Goal: Task Accomplishment & Management: Manage account settings

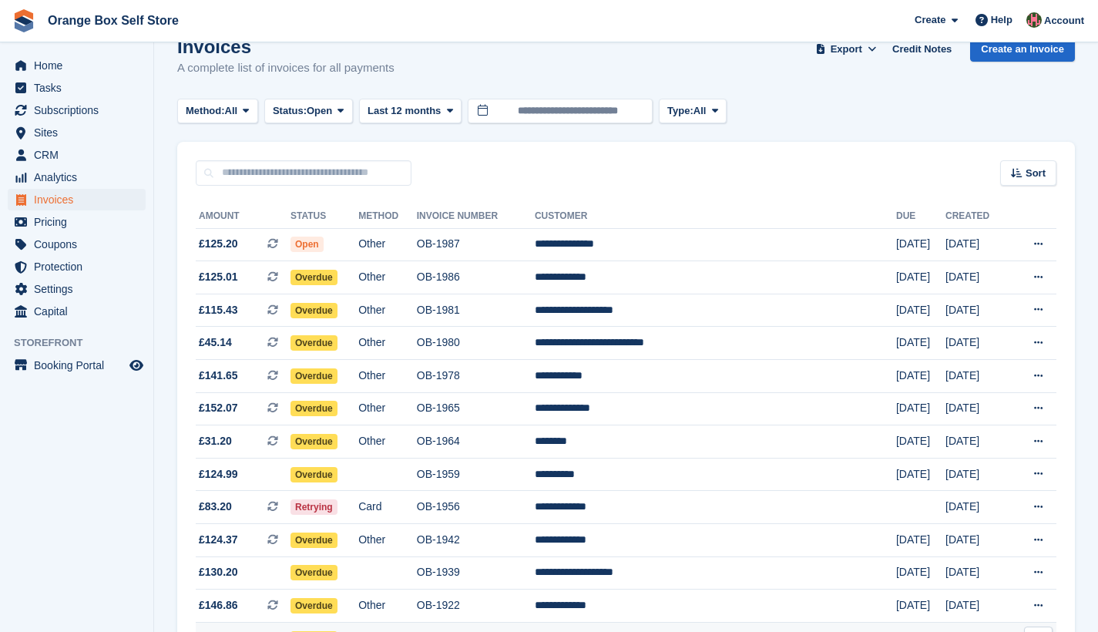
scroll to position [245, 0]
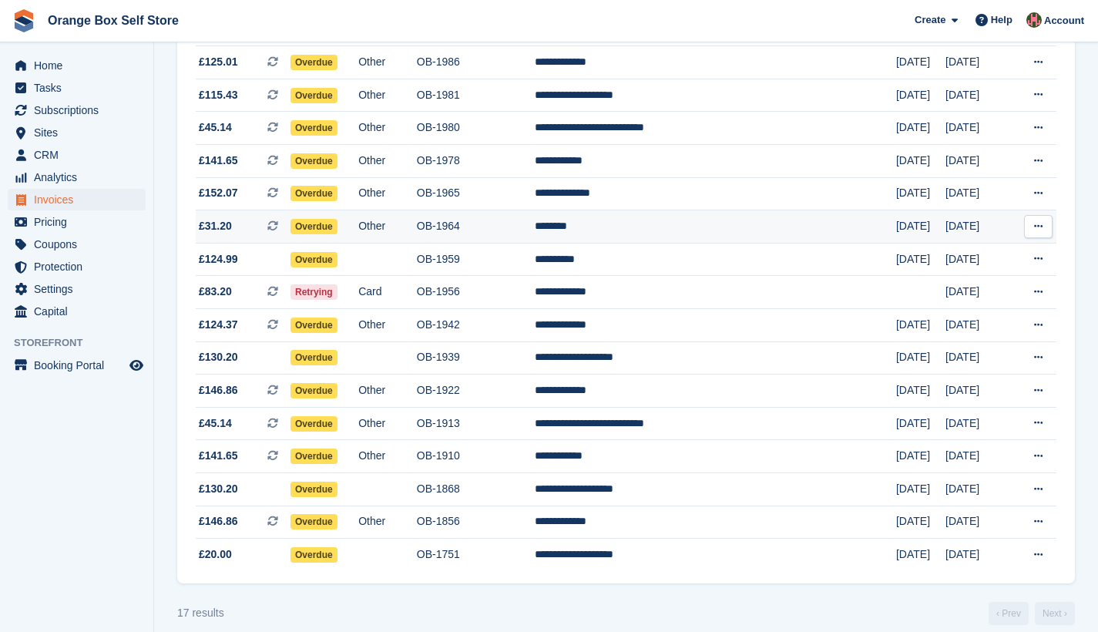
click at [417, 233] on td "Other" at bounding box center [387, 226] width 59 height 33
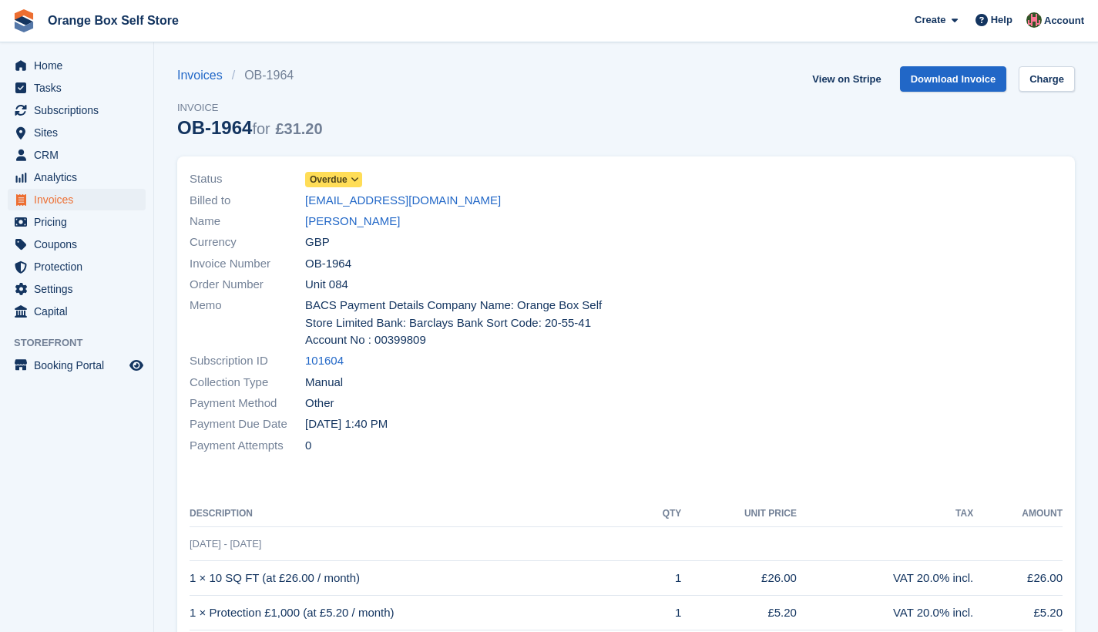
click at [359, 178] on icon at bounding box center [354, 179] width 8 height 9
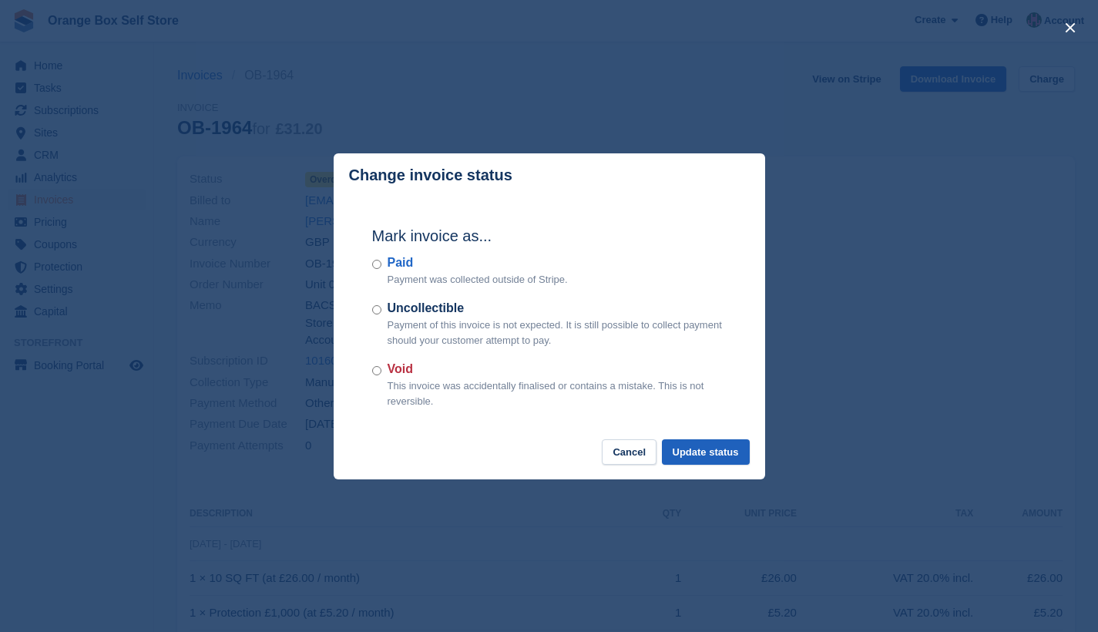
click at [704, 455] on button "Update status" at bounding box center [706, 451] width 88 height 25
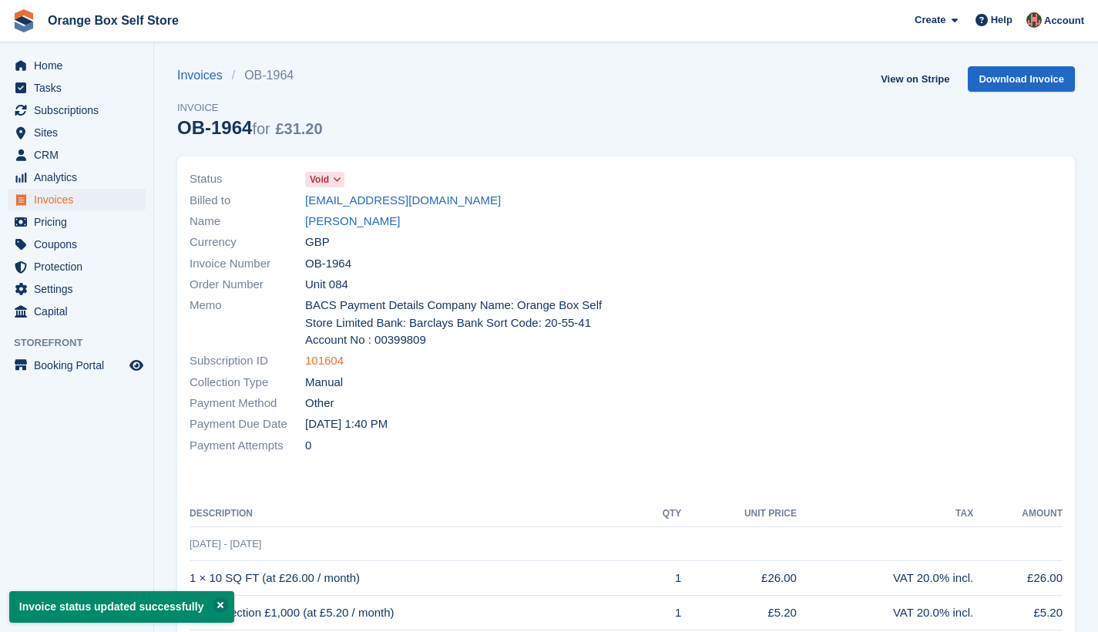
click at [317, 354] on link "101604" at bounding box center [324, 361] width 39 height 18
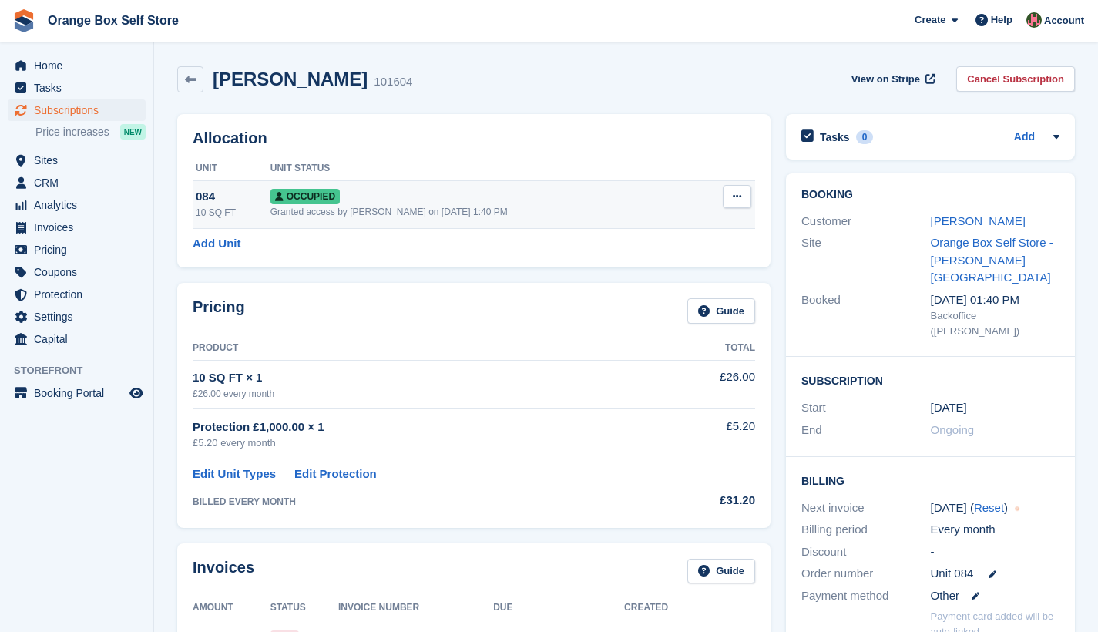
click at [736, 196] on icon at bounding box center [737, 196] width 8 height 10
click at [637, 279] on p "Deallocate" at bounding box center [677, 280] width 134 height 20
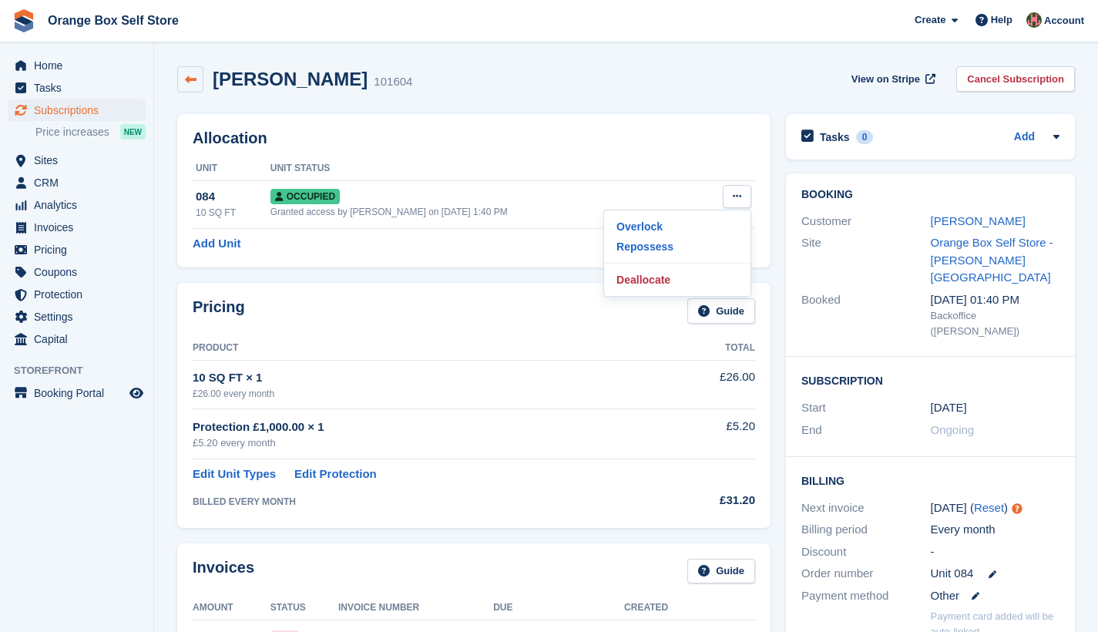
click at [190, 79] on icon at bounding box center [191, 80] width 12 height 12
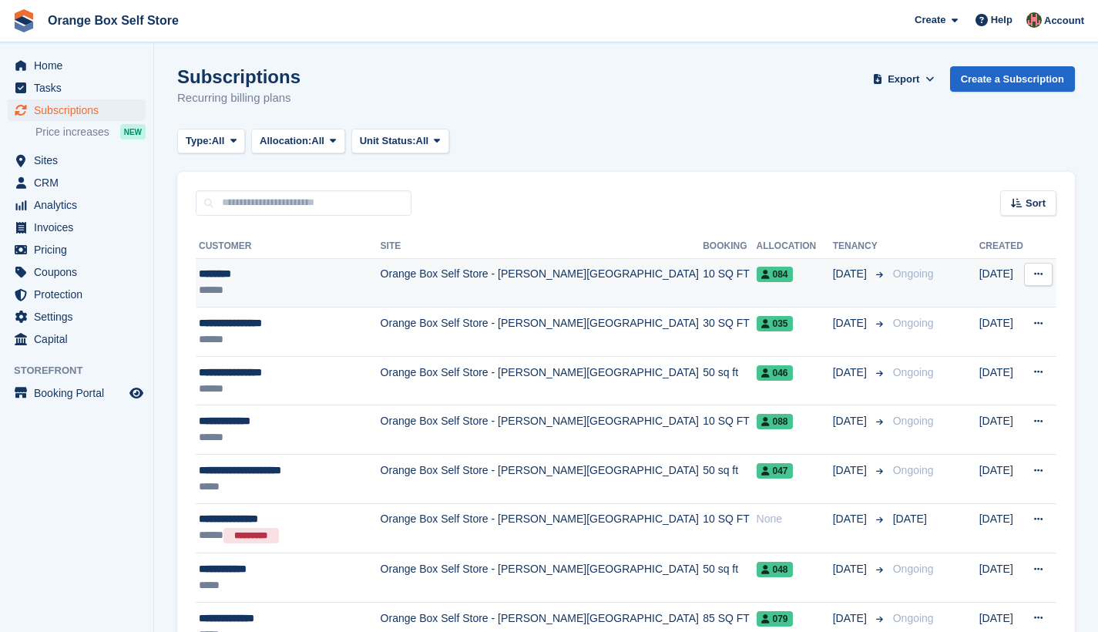
click at [438, 278] on td "Orange Box Self Store - [PERSON_NAME][GEOGRAPHIC_DATA]" at bounding box center [542, 282] width 323 height 49
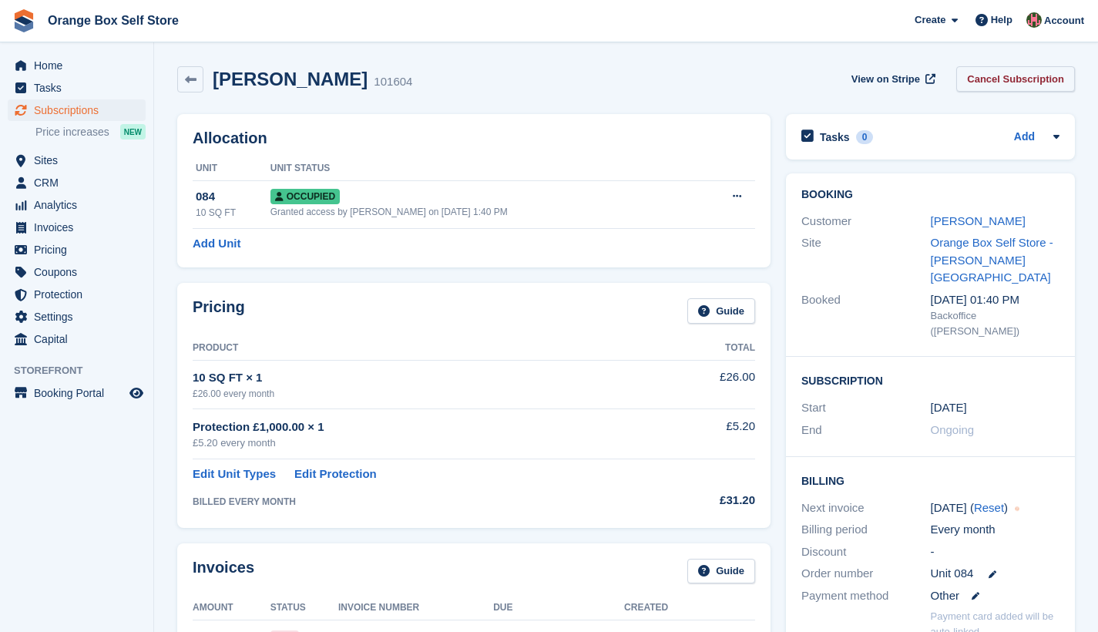
click at [1018, 82] on link "Cancel Subscription" at bounding box center [1015, 78] width 119 height 25
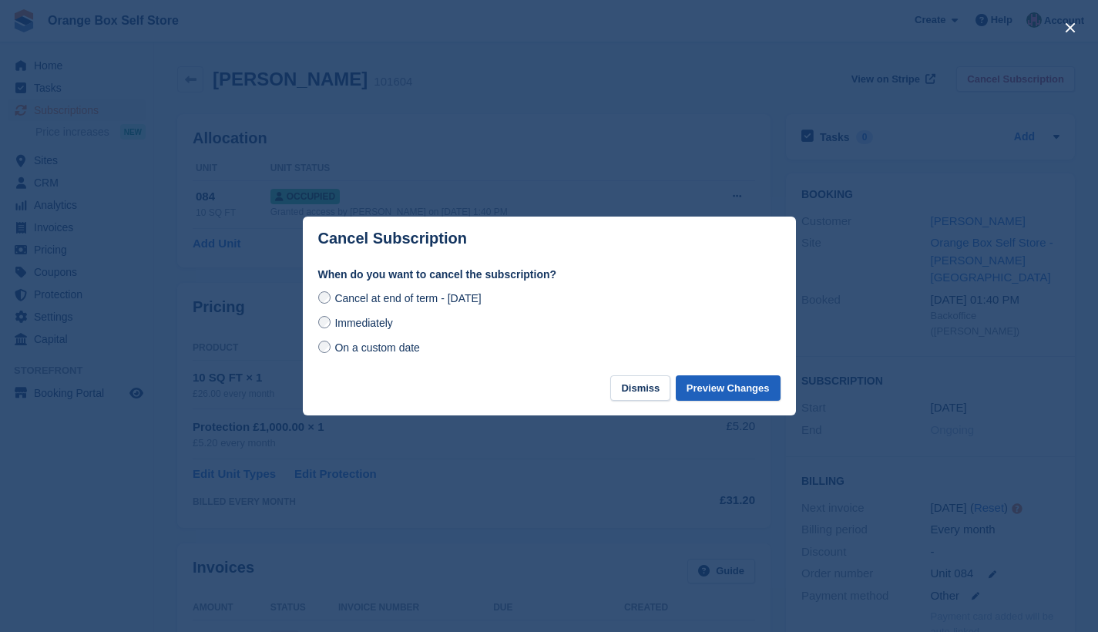
click at [723, 390] on button "Preview Changes" at bounding box center [728, 387] width 105 height 25
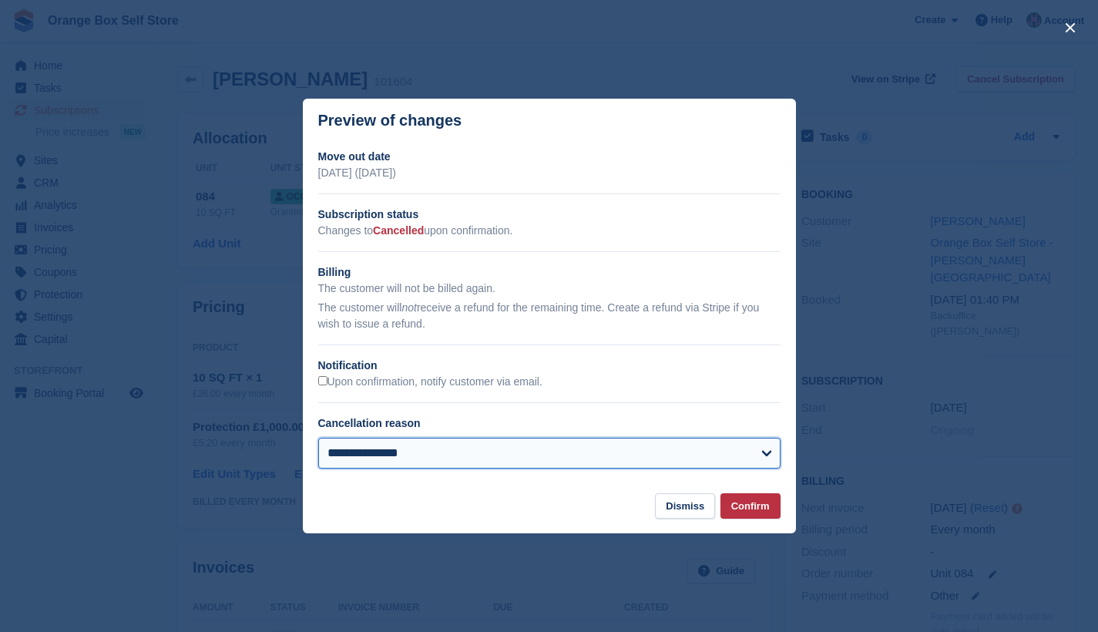
select select "*******"
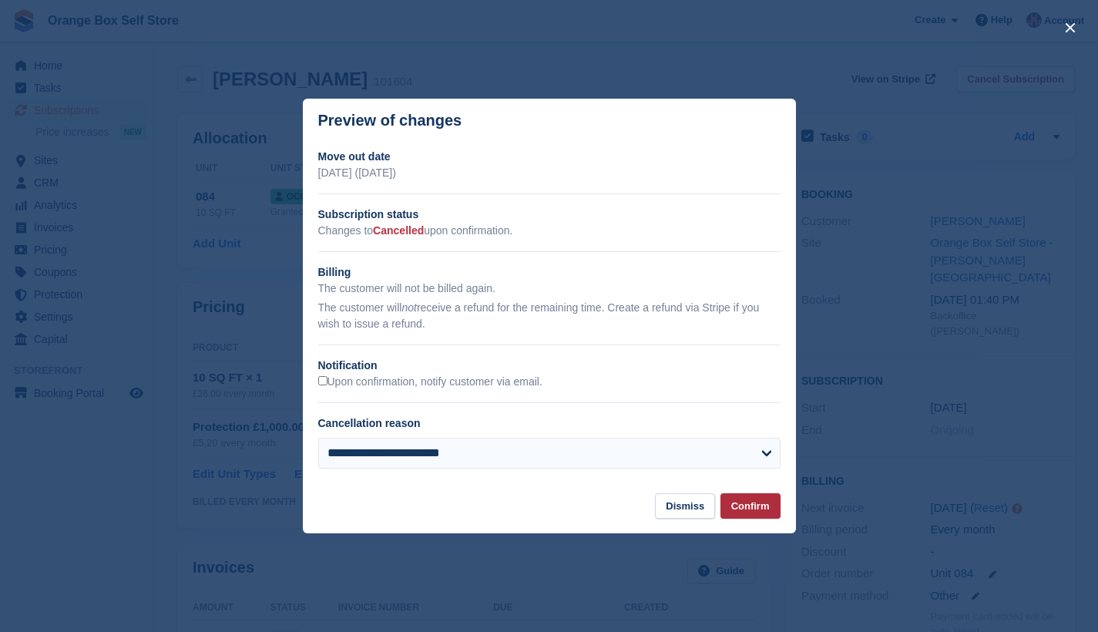
click at [760, 504] on button "Confirm" at bounding box center [750, 505] width 60 height 25
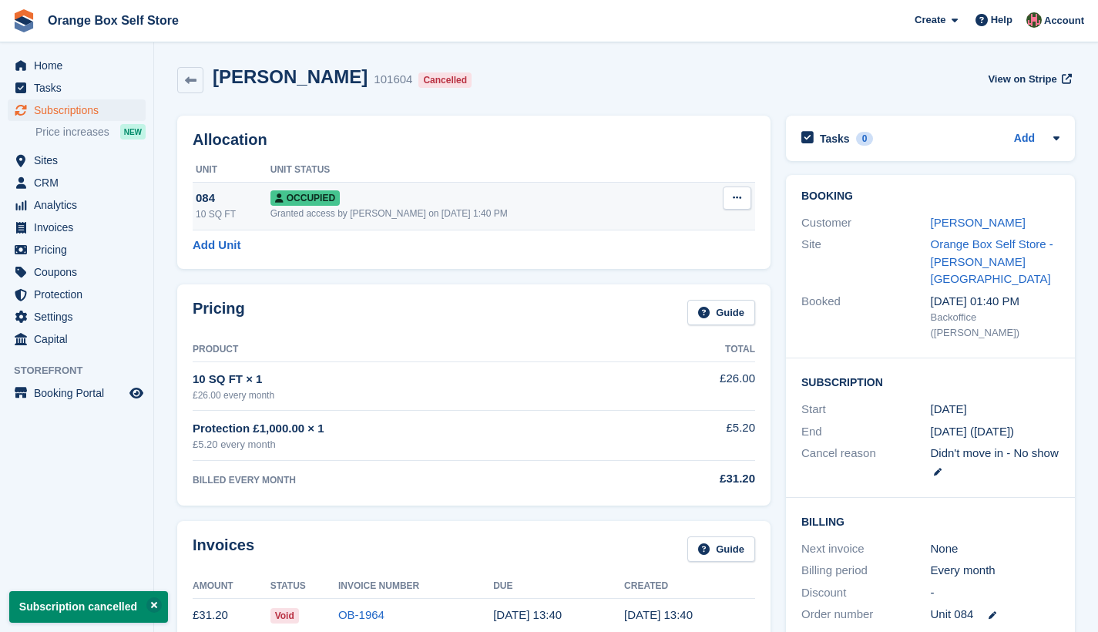
click at [730, 201] on button at bounding box center [737, 197] width 29 height 23
click at [655, 278] on p "Deallocate" at bounding box center [677, 281] width 134 height 20
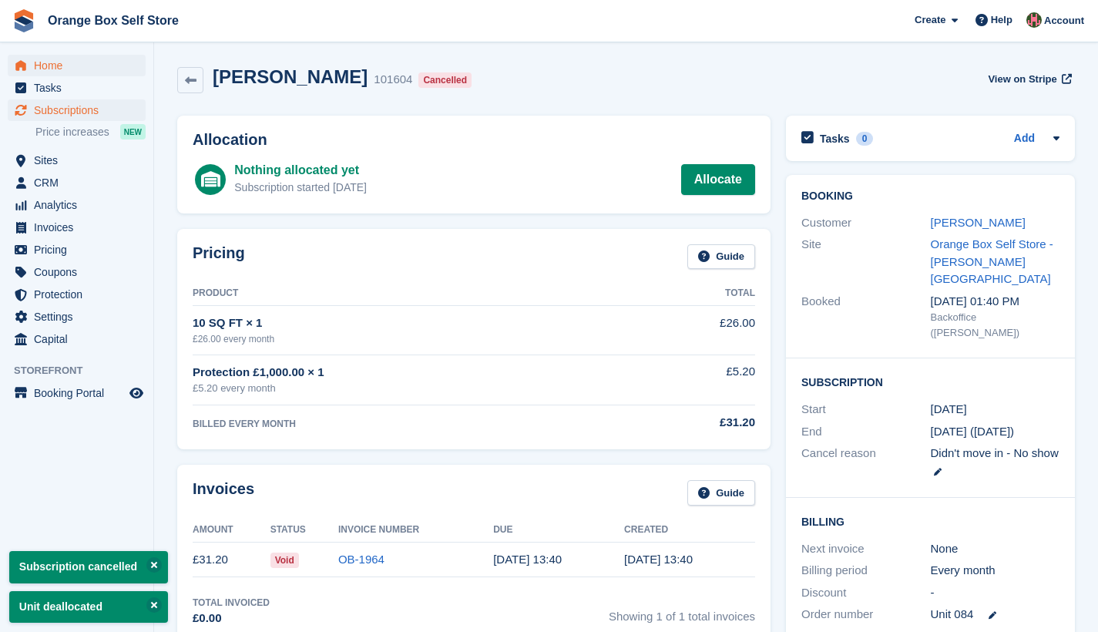
click at [41, 65] on span "Home" at bounding box center [80, 66] width 92 height 22
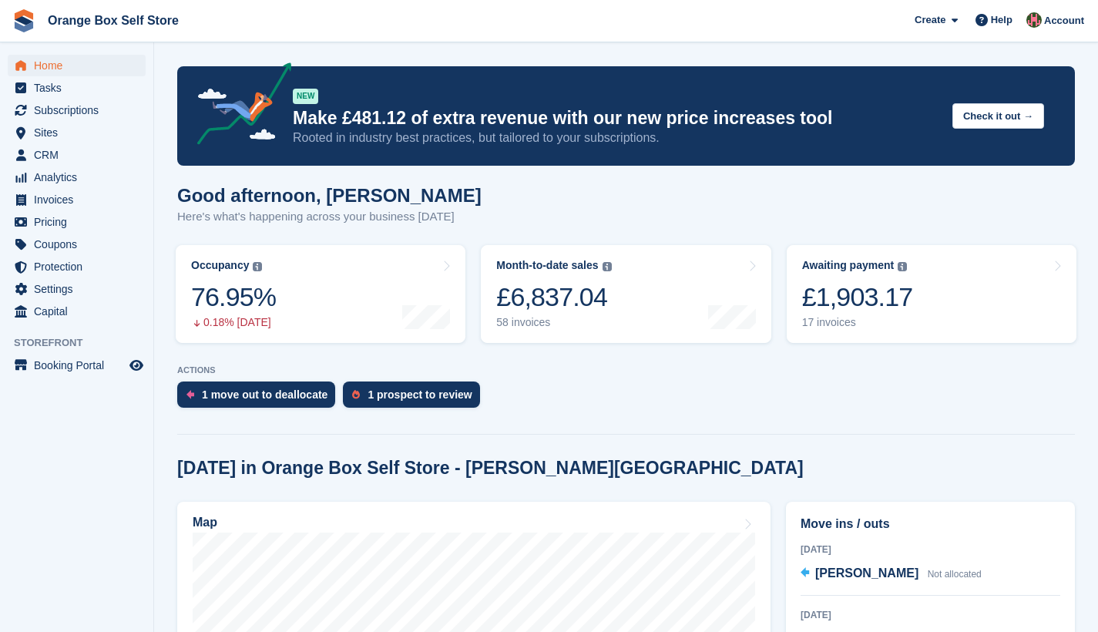
click at [60, 65] on span "Home" at bounding box center [80, 66] width 92 height 22
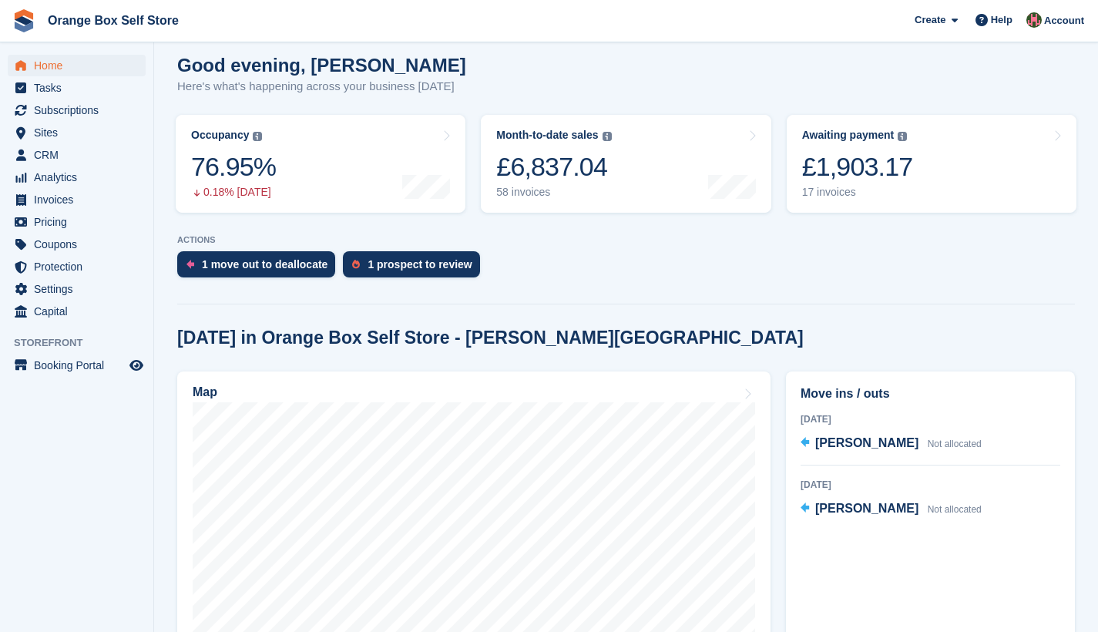
scroll to position [244, 0]
